Goal: Check status

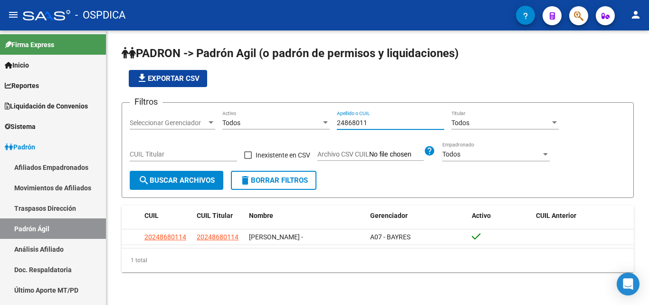
click at [133, 120] on div "Filtros Seleccionar Gerenciador Seleccionar Gerenciador Todos Activo 24868011 A…" at bounding box center [378, 140] width 496 height 60
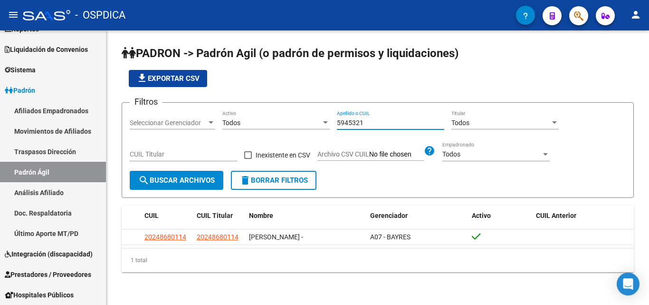
type input "59453219"
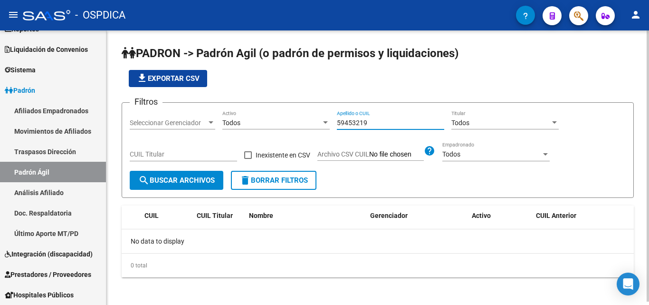
drag, startPoint x: 377, startPoint y: 126, endPoint x: 323, endPoint y: 133, distance: 54.1
click at [323, 133] on div "Filtros Seleccionar Gerenciador Seleccionar Gerenciador Todos Activo 59453219 A…" at bounding box center [378, 140] width 496 height 60
click at [366, 127] on div "Apellido o CUIL" at bounding box center [390, 119] width 107 height 19
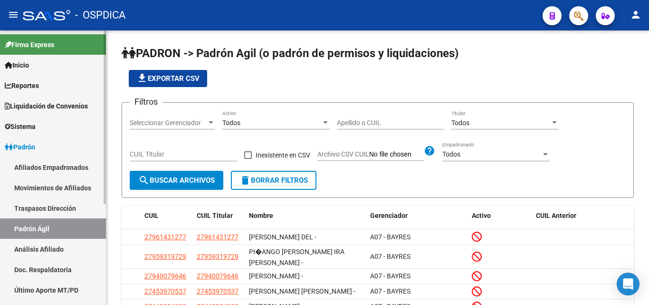
scroll to position [48, 0]
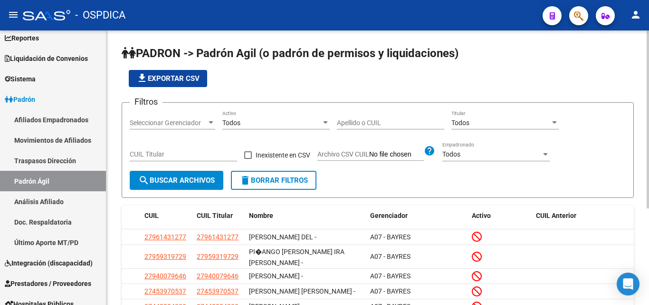
click at [382, 125] on input "Apellido o CUIL" at bounding box center [390, 123] width 107 height 8
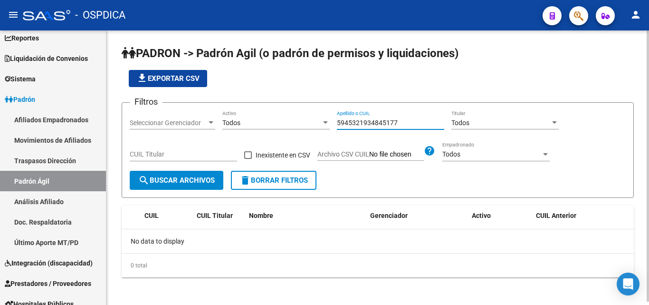
drag, startPoint x: 365, startPoint y: 123, endPoint x: 269, endPoint y: 137, distance: 97.6
click at [269, 137] on div "Filtros Seleccionar Gerenciador Seleccionar Gerenciador Todos Activo 5945321934…" at bounding box center [378, 140] width 496 height 60
drag, startPoint x: 380, startPoint y: 120, endPoint x: 274, endPoint y: 126, distance: 106.2
click at [274, 126] on div "Filtros Seleccionar Gerenciador Seleccionar Gerenciador Todos Activo 34845177 A…" at bounding box center [378, 140] width 496 height 60
paste input "59553331"
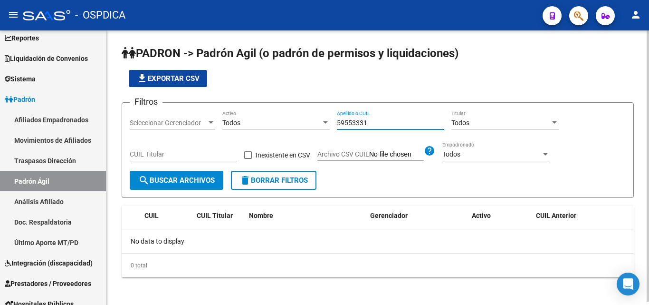
scroll to position [0, 0]
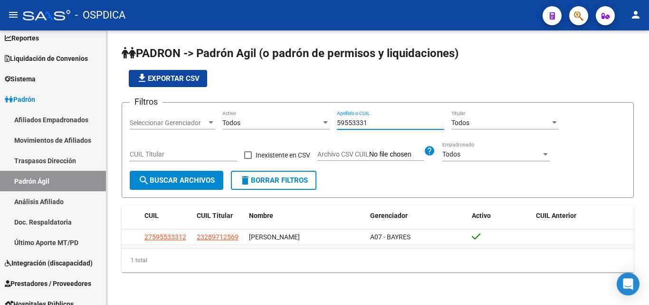
type input "59553331"
